Goal: Information Seeking & Learning: Understand process/instructions

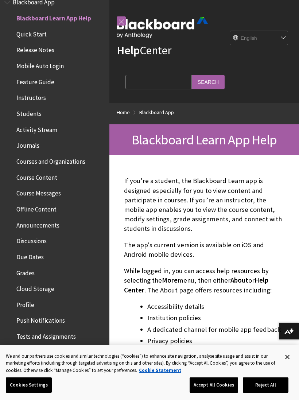
scroll to position [403, 0]
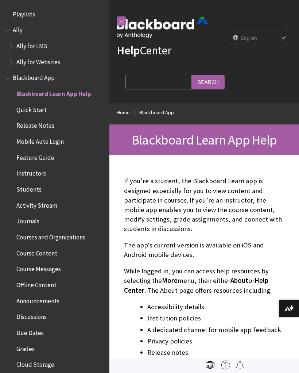
scroll to position [76, 0]
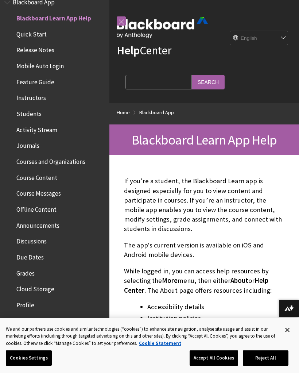
click at [277, 37] on select "English عربية Català Cymraeg Deutsch Español Suomi Français עברית Italiano 日本語 …" at bounding box center [259, 38] width 58 height 15
select select "/ar-sa/Blackboard_App"
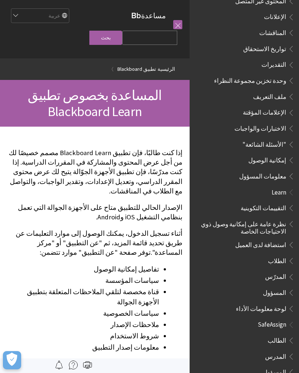
scroll to position [283, 0]
click at [265, 319] on li "SafeAssign الطالب المدرس المسؤول" at bounding box center [244, 349] width 101 height 60
click at [280, 335] on span "الطالب" at bounding box center [277, 340] width 19 height 10
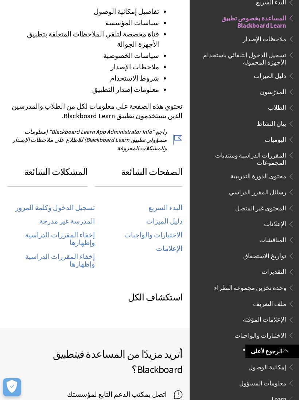
scroll to position [258, 0]
click at [87, 204] on link "تسجيل الدخول وكلمة المرور" at bounding box center [55, 208] width 80 height 8
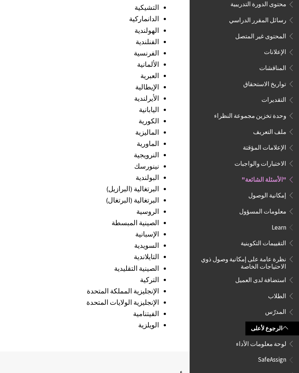
scroll to position [967, 0]
